Goal: Information Seeking & Learning: Learn about a topic

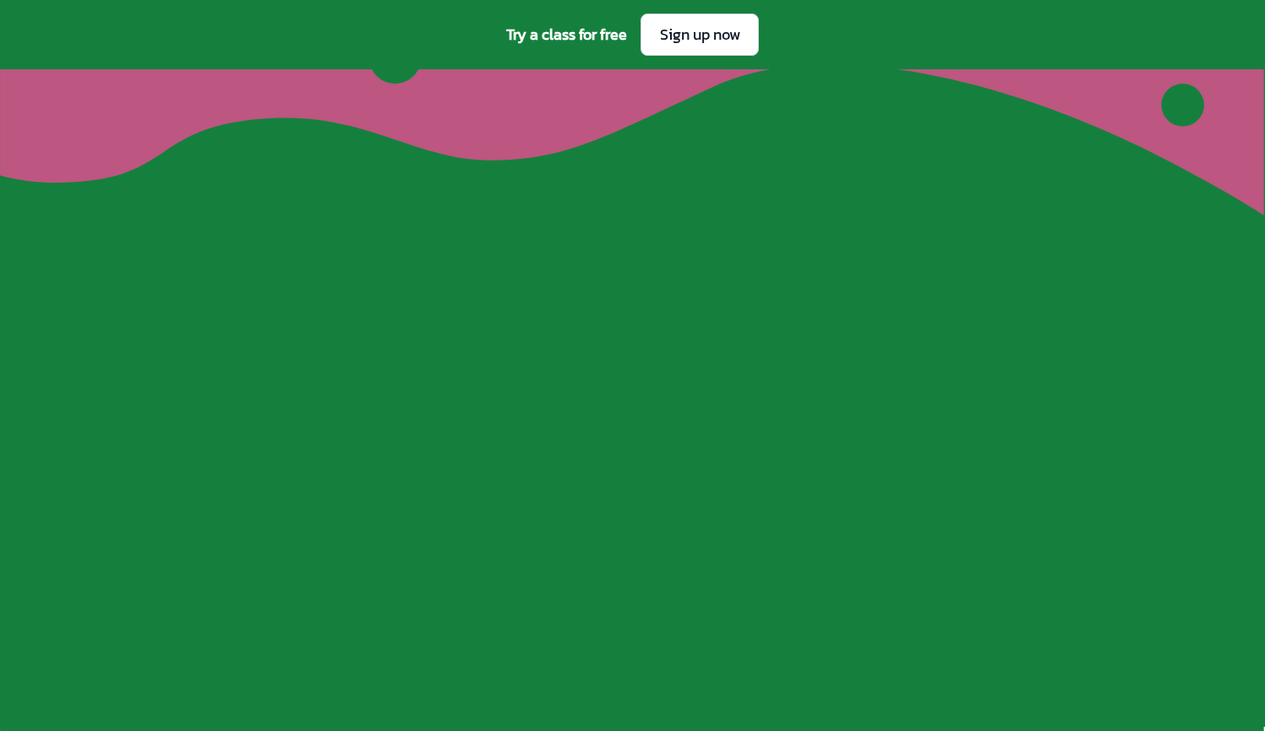
scroll to position [6098, 0]
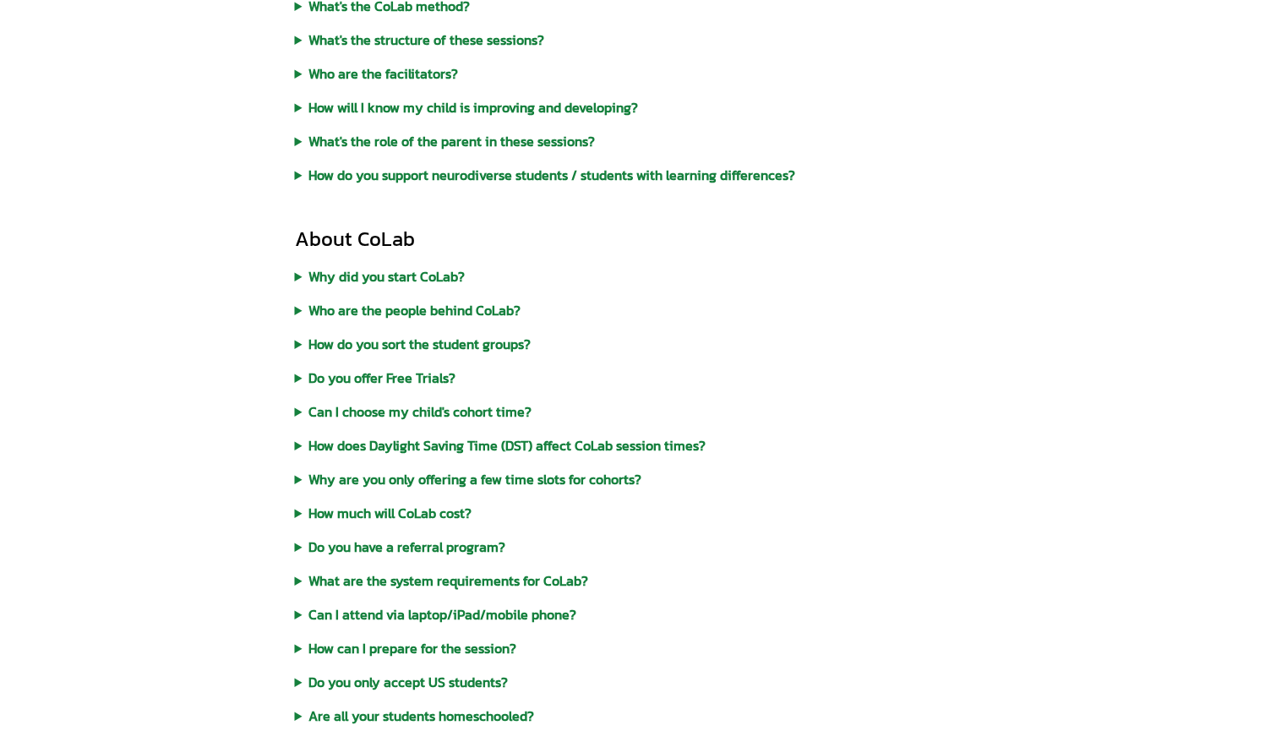
scroll to position [699, 0]
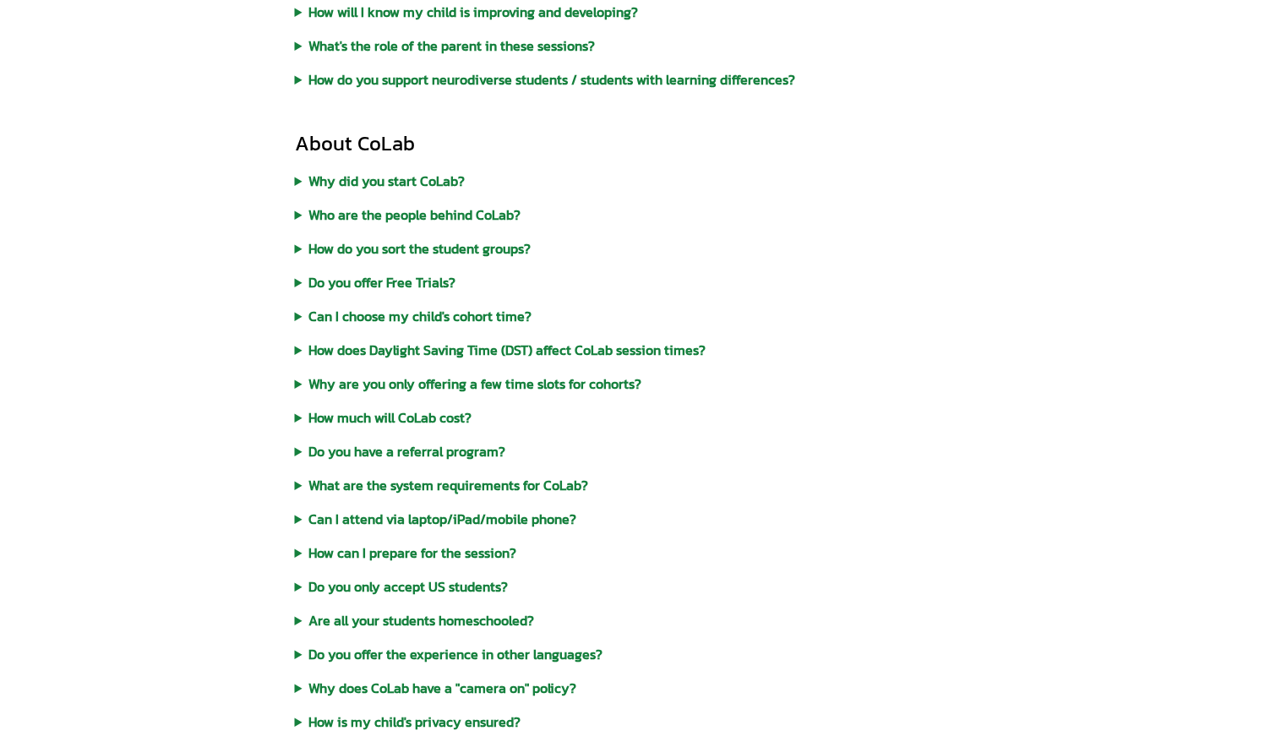
scroll to position [388, 0]
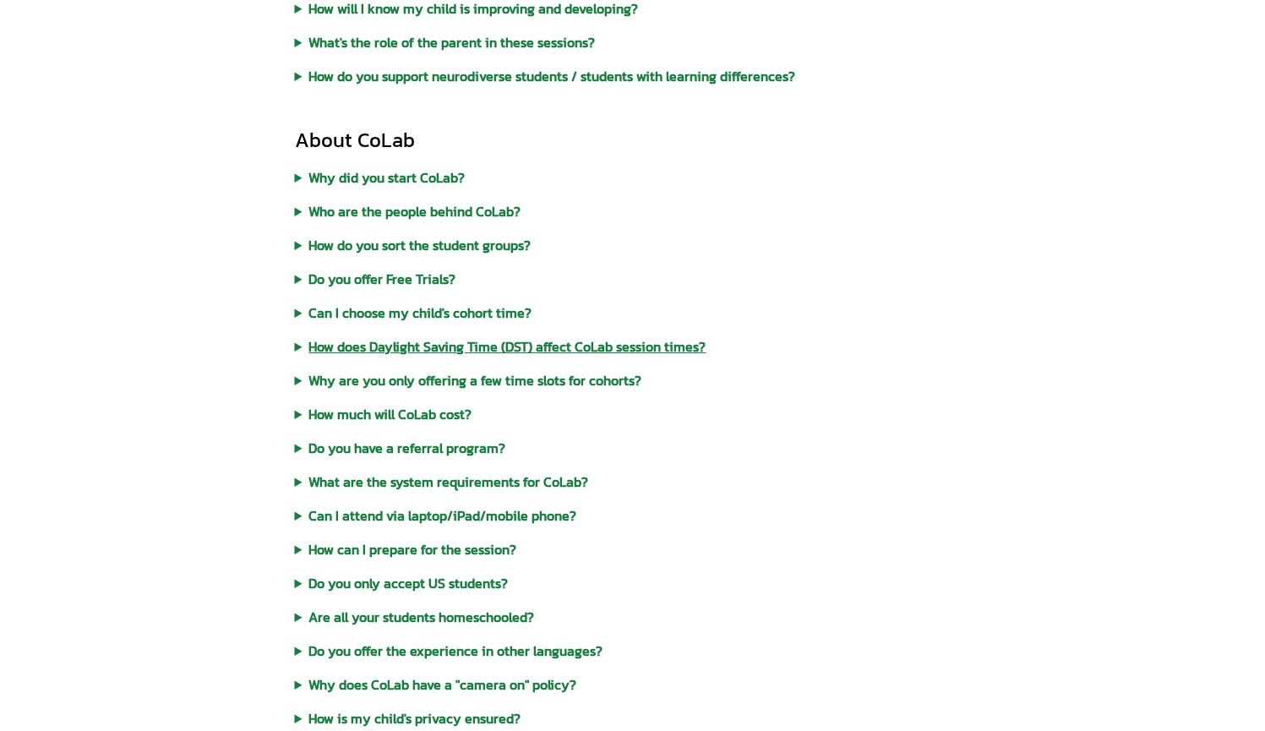
click at [486, 352] on summary "How does Daylight Saving Time (DST) affect CoLab session times?" at bounding box center [633, 346] width 676 height 20
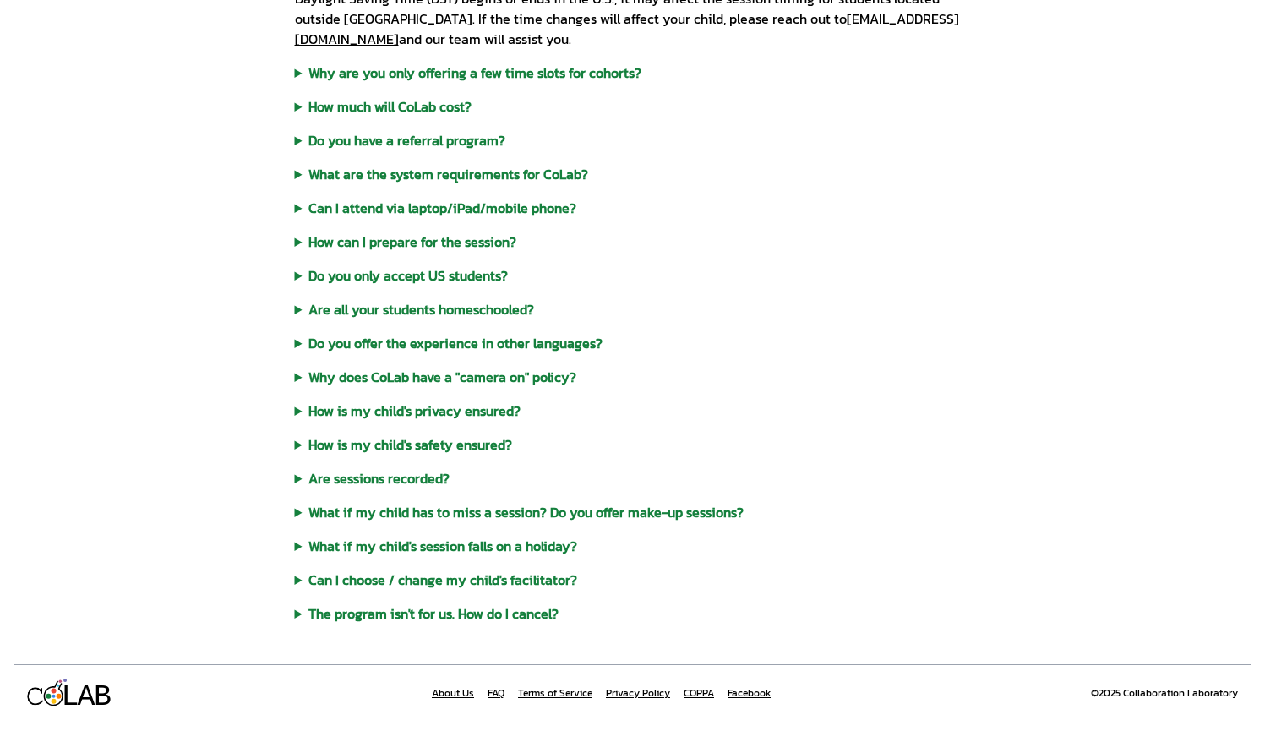
scroll to position [787, 0]
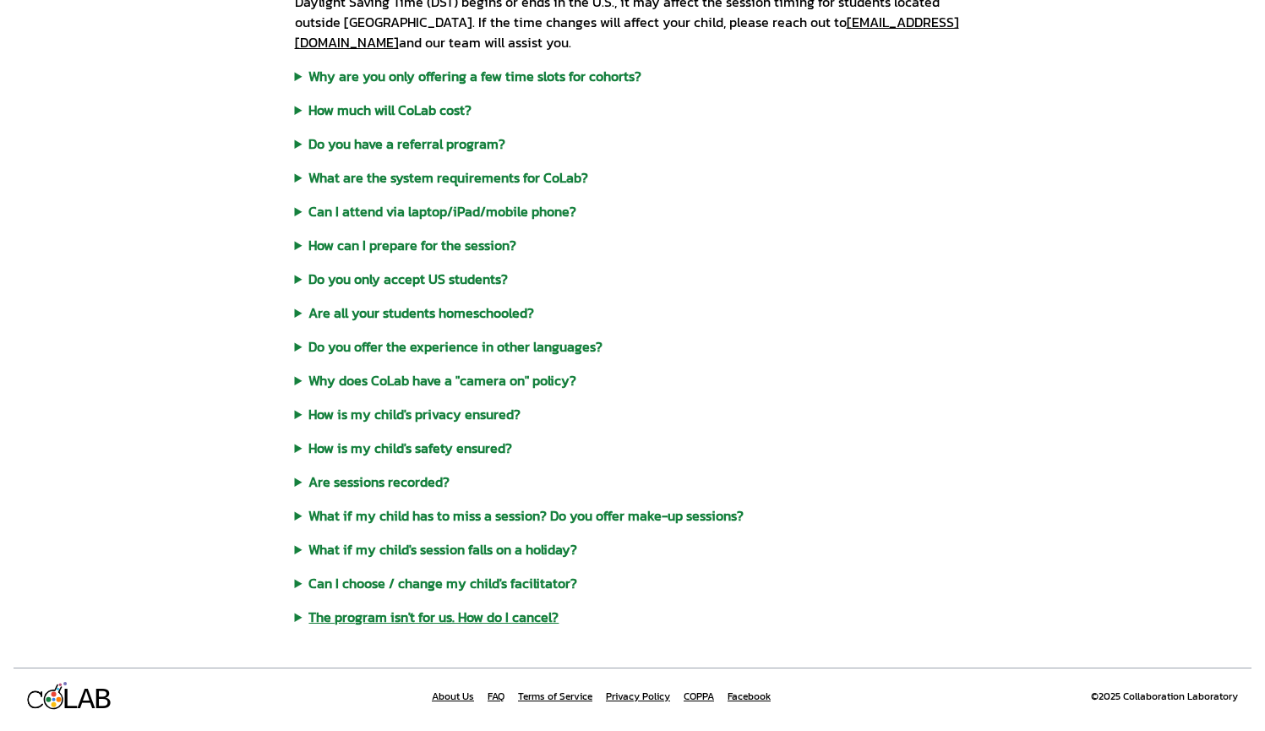
click at [485, 623] on summary "The program isn't for us. How do I cancel?" at bounding box center [633, 617] width 676 height 20
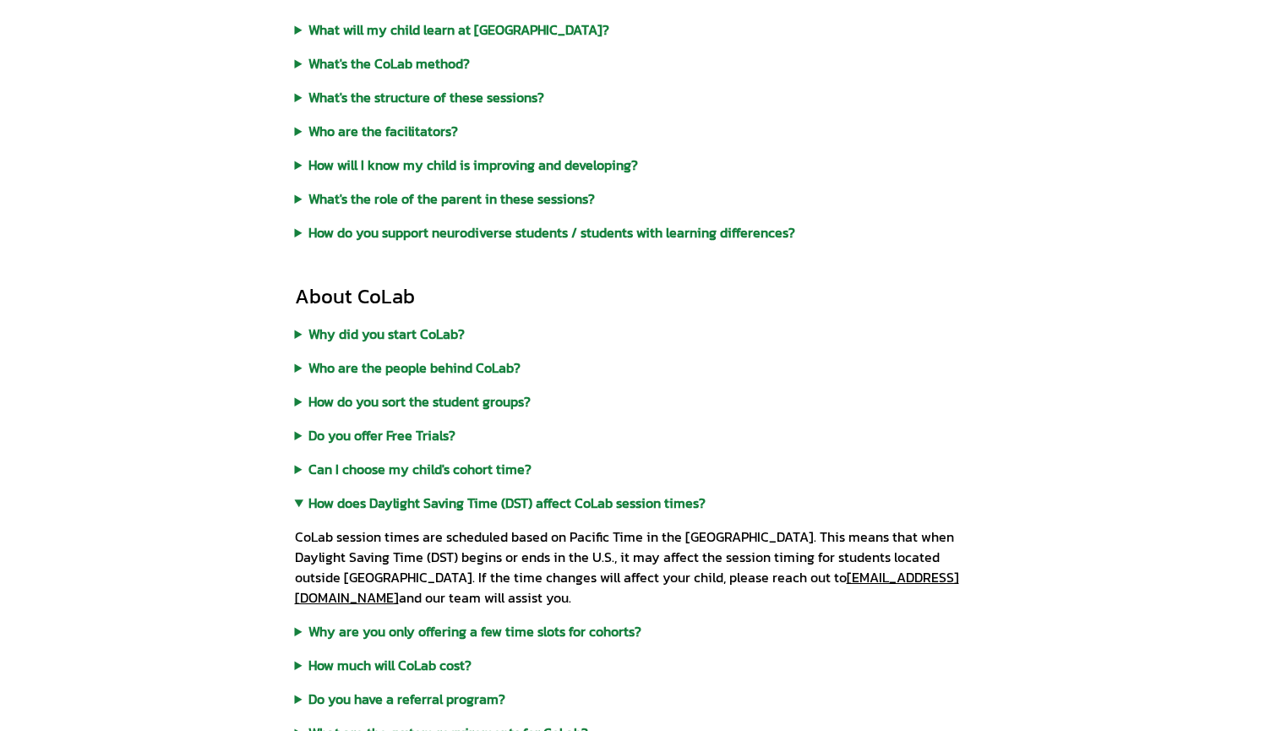
scroll to position [156, 0]
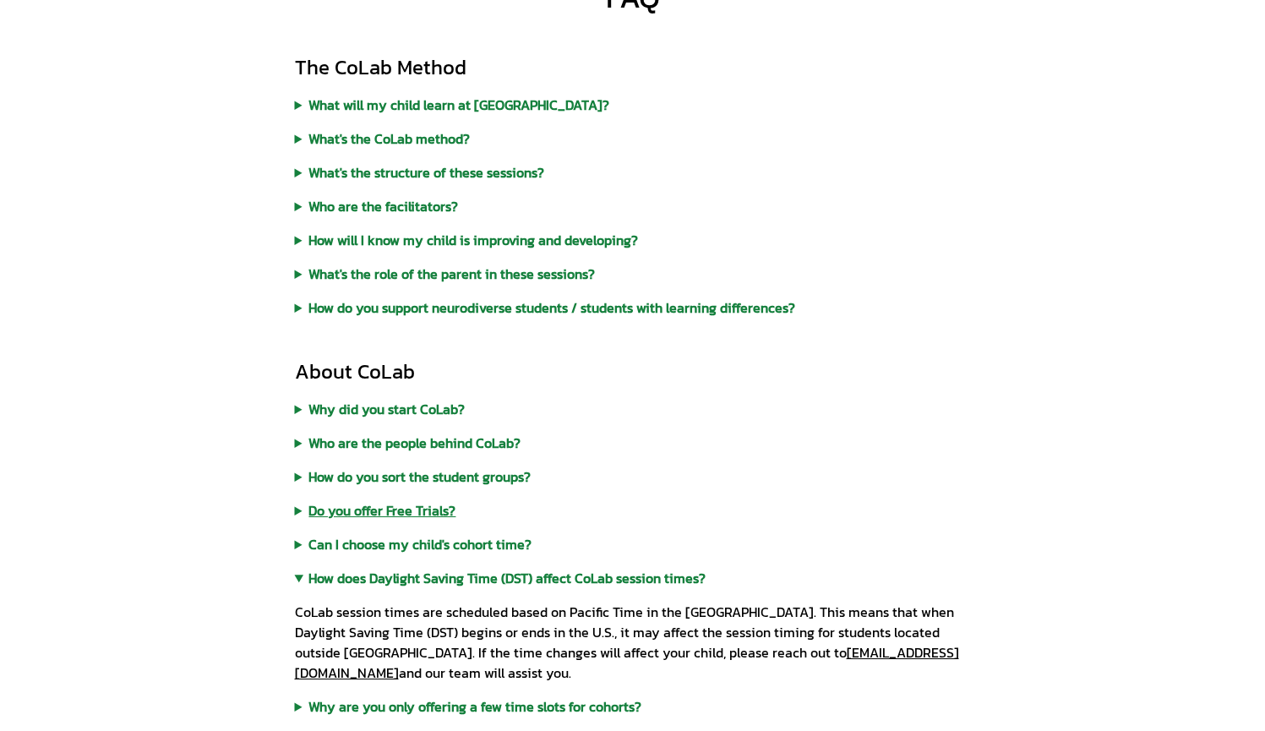
click at [445, 517] on summary "Do you offer Free Trials?" at bounding box center [633, 510] width 676 height 20
